Goal: Task Accomplishment & Management: Manage account settings

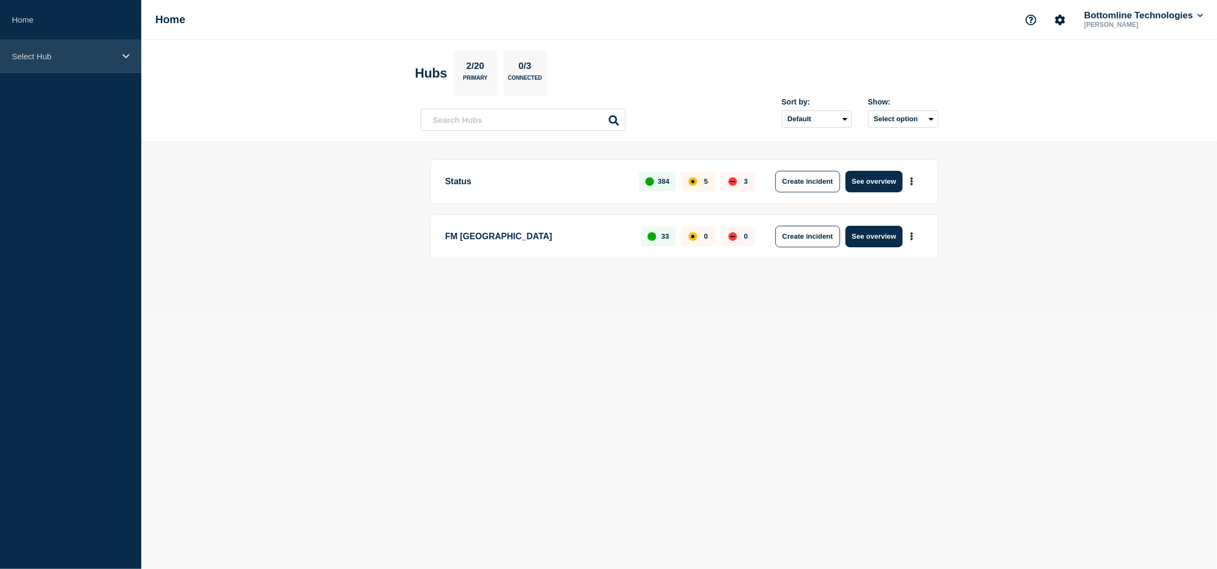
click at [106, 55] on p "Select Hub" at bounding box center [64, 56] width 104 height 9
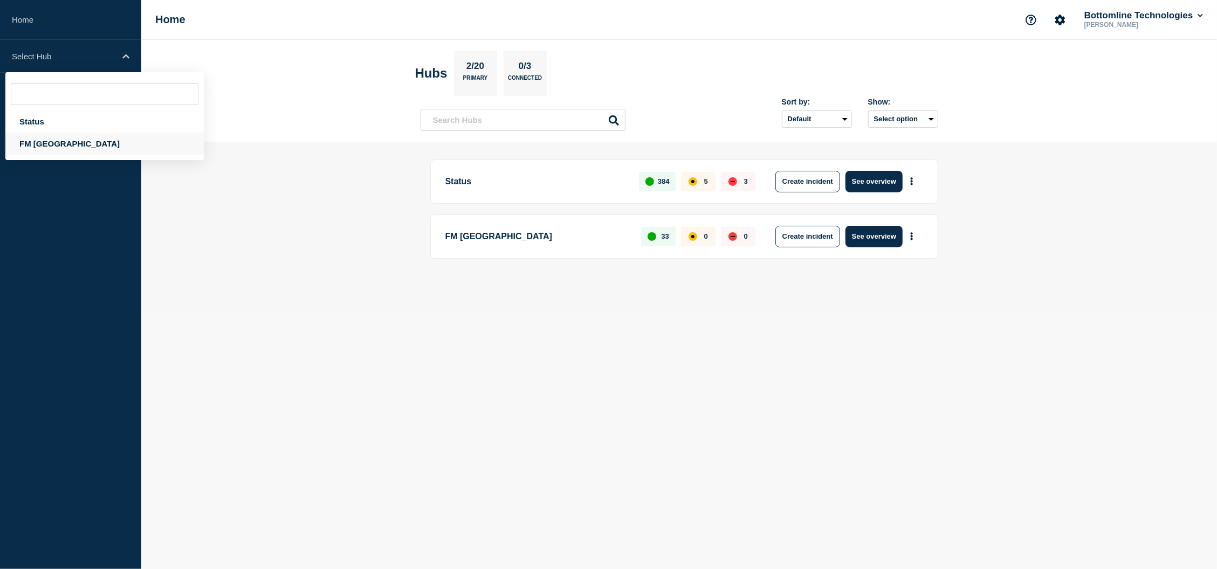
click at [37, 135] on div "FM Asia" at bounding box center [104, 144] width 198 height 22
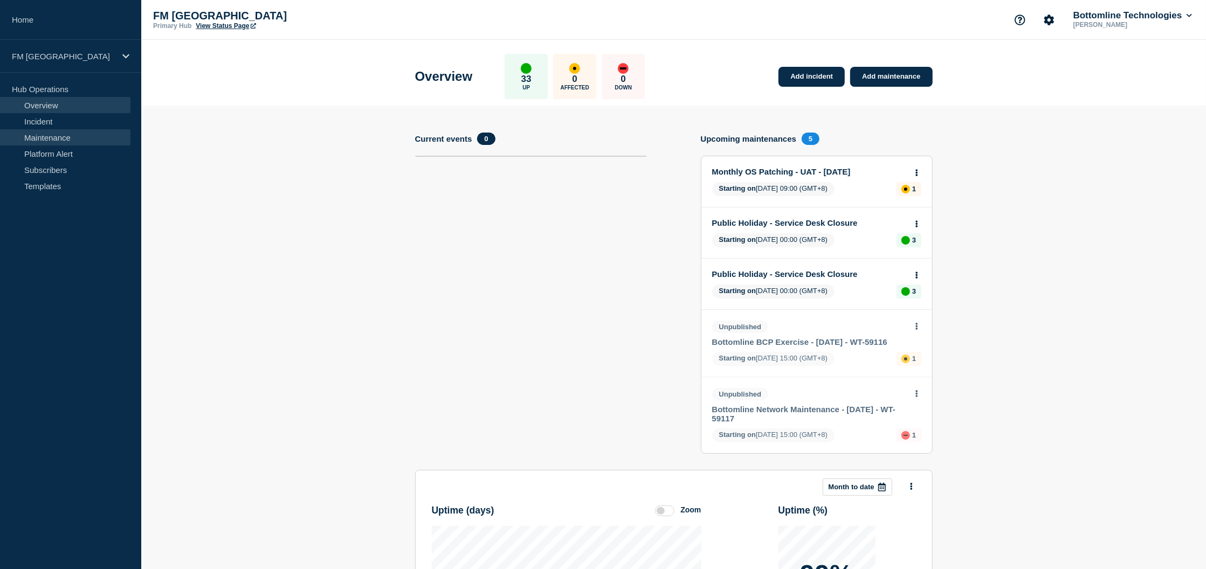
click at [59, 136] on link "Maintenance" at bounding box center [65, 137] width 130 height 16
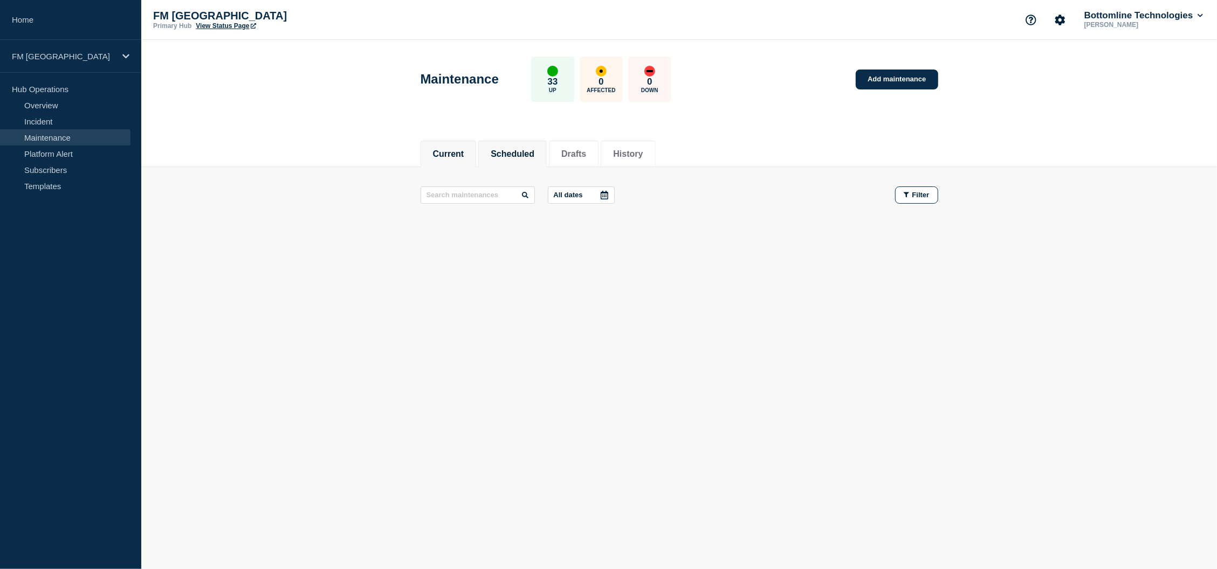
click at [524, 149] on button "Scheduled" at bounding box center [513, 154] width 44 height 10
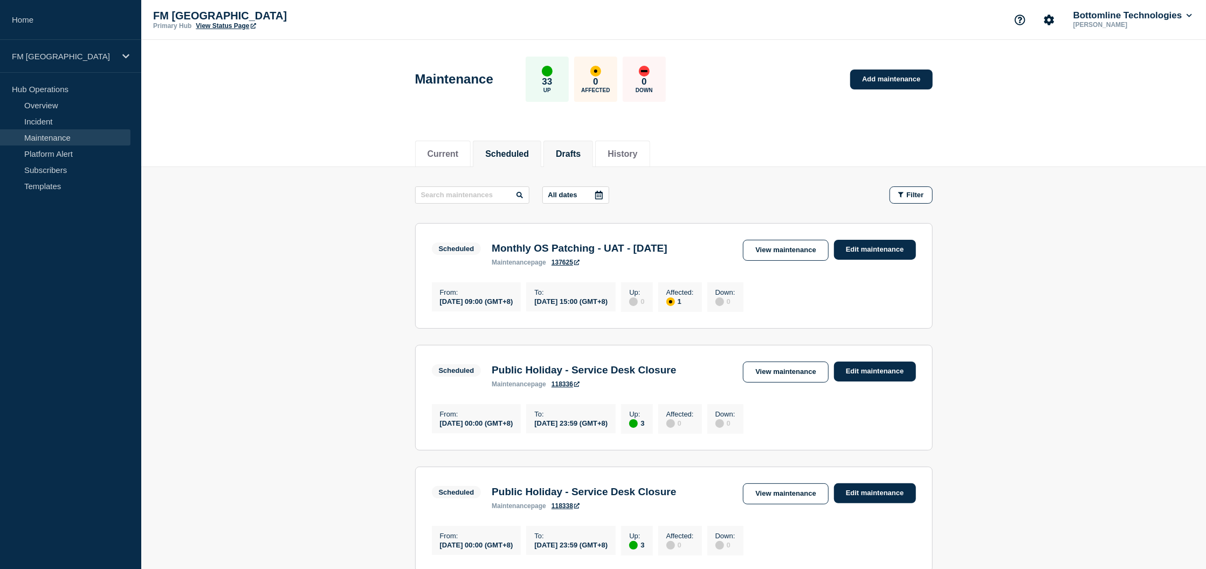
click at [583, 146] on li "Drafts" at bounding box center [568, 154] width 50 height 26
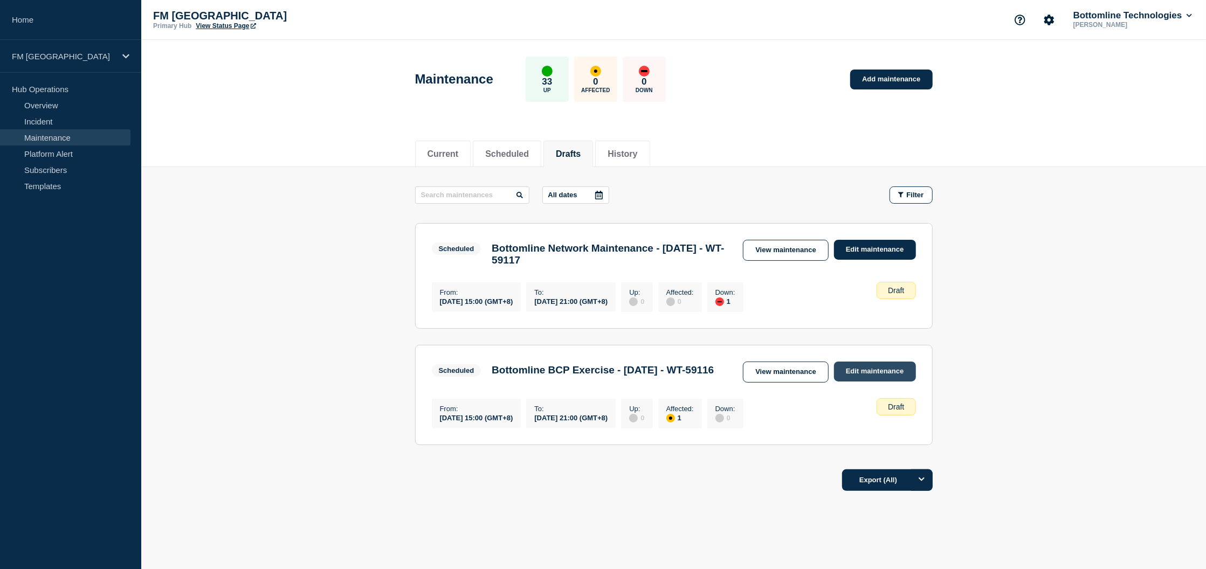
click at [854, 380] on link "Edit maintenance" at bounding box center [875, 372] width 82 height 20
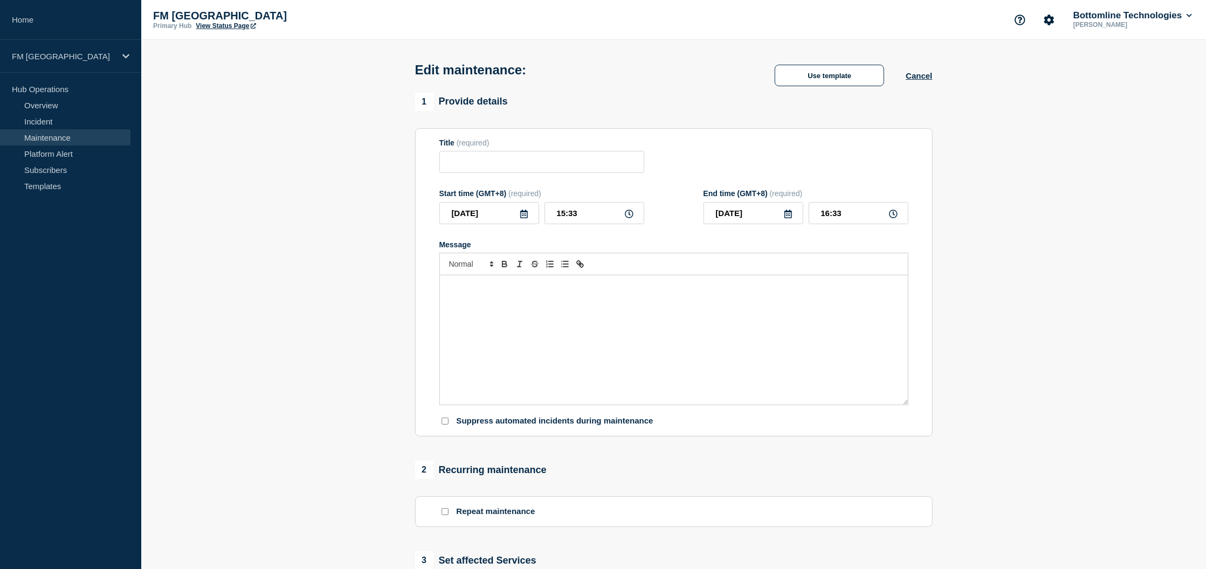
type input "Bottomline BCP Exercise - 14/OCT/2025 - WT-59116"
type input "2025-10-18"
type input "15:00"
type input "2025-10-18"
type input "21:00"
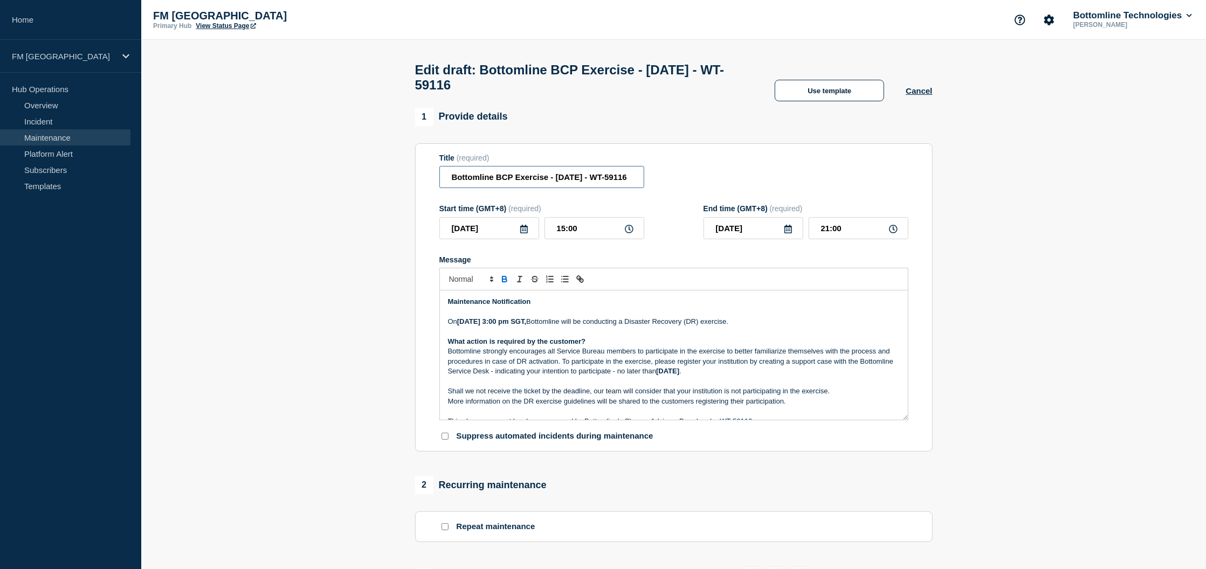
drag, startPoint x: 559, startPoint y: 183, endPoint x: 561, endPoint y: 189, distance: 6.0
click at [559, 183] on input "Bottomline BCP Exercise - 14/OCT/2025 - WT-59116" at bounding box center [541, 177] width 205 height 22
drag, startPoint x: 673, startPoint y: 170, endPoint x: 635, endPoint y: 179, distance: 39.2
click at [673, 170] on div "Title (required) Bottomline BCP Exercise - 14/OCT/2025 - WT-59116" at bounding box center [673, 171] width 469 height 35
click at [561, 183] on input "Bottomline BCP Exercise - 14/OCT/2025 - WT-59116" at bounding box center [541, 177] width 205 height 22
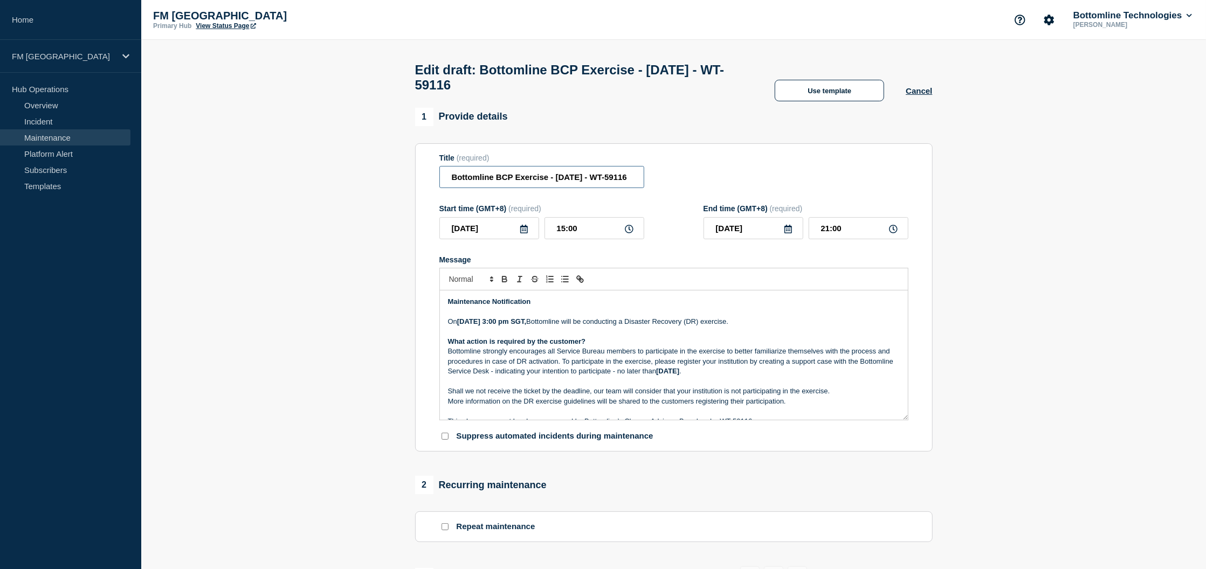
type input "Bottomline BCP Exercise - 18/OCT/2025 - WT-59116"
click at [863, 239] on input "21:00" at bounding box center [859, 228] width 100 height 22
click at [826, 236] on input "21:00" at bounding box center [859, 228] width 100 height 22
type input "22:00"
click at [921, 196] on section "Title (required) Bottomline BCP Exercise - 18/OCT/2025 - WT-59116 Start time (G…" at bounding box center [674, 297] width 518 height 309
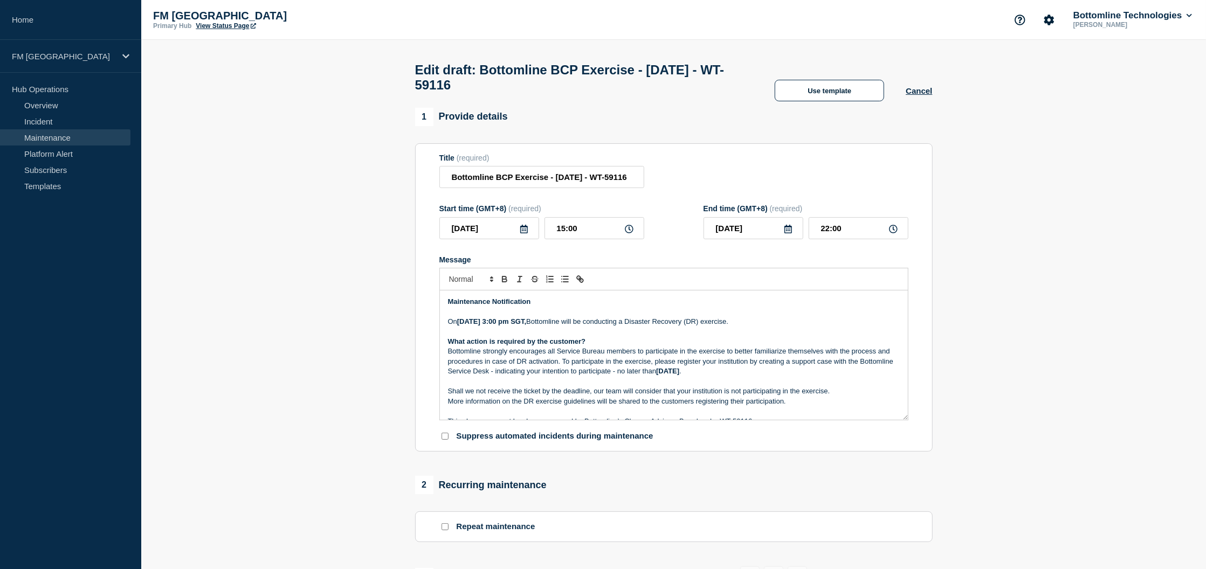
click at [1040, 257] on section "1 Provide details Title (required) Bottomline BCP Exercise - 18/OCT/2025 - WT-5…" at bounding box center [673, 510] width 1065 height 805
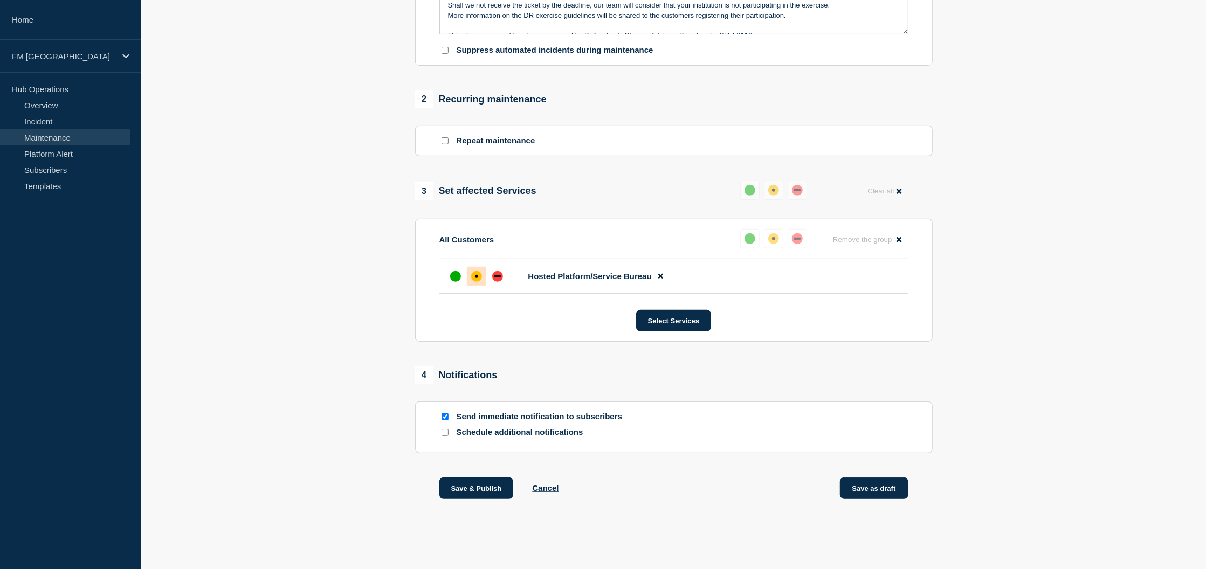
click at [878, 491] on button "Save as draft" at bounding box center [874, 489] width 68 height 22
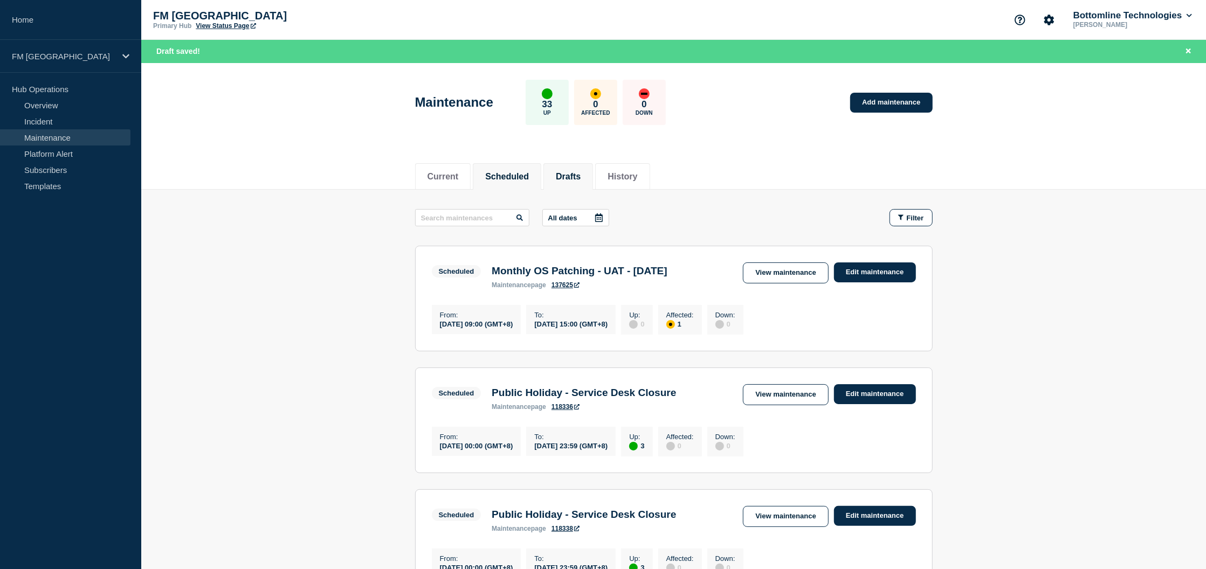
click at [576, 180] on button "Drafts" at bounding box center [568, 177] width 25 height 10
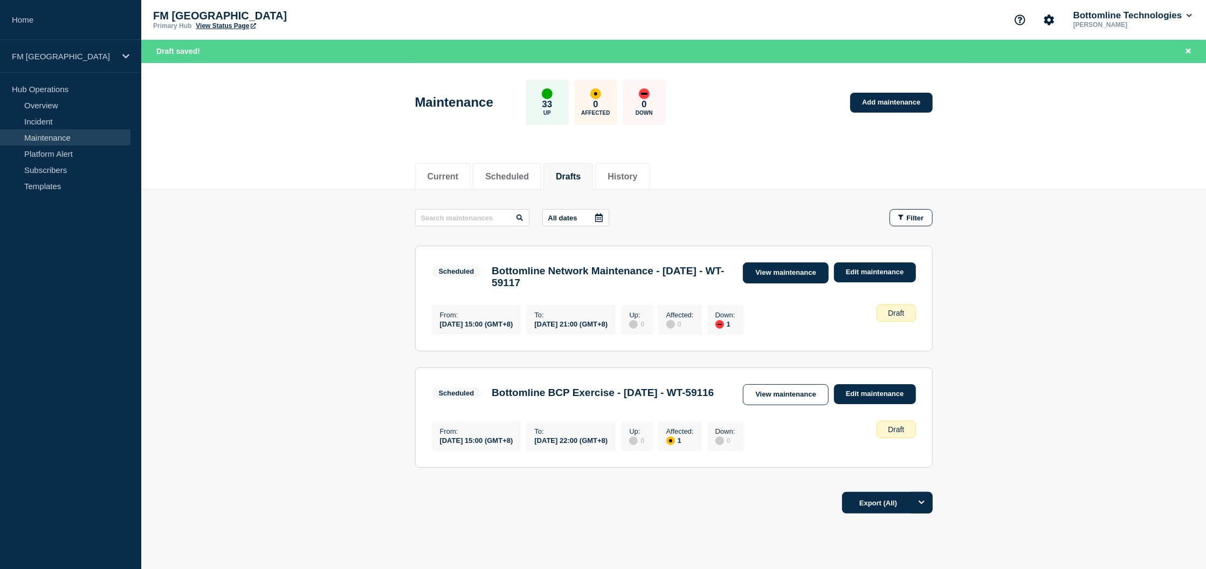
click at [802, 271] on link "View maintenance" at bounding box center [785, 273] width 85 height 21
